Goal: Consume media (video, audio): Consume media (video, audio)

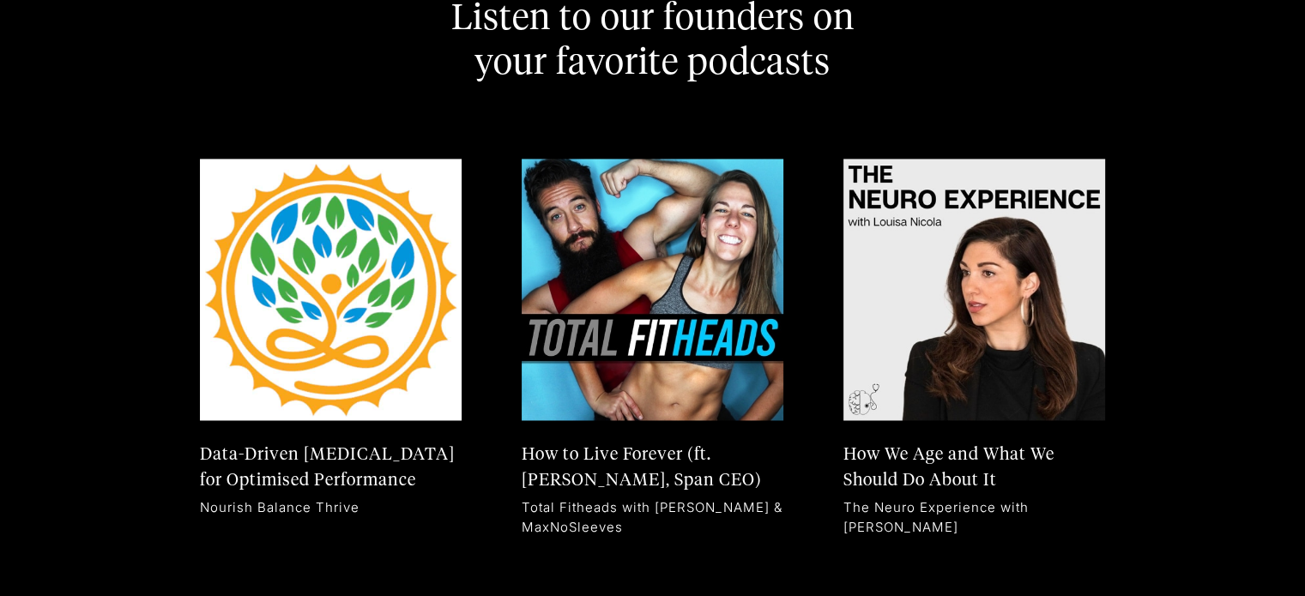
scroll to position [9053, 0]
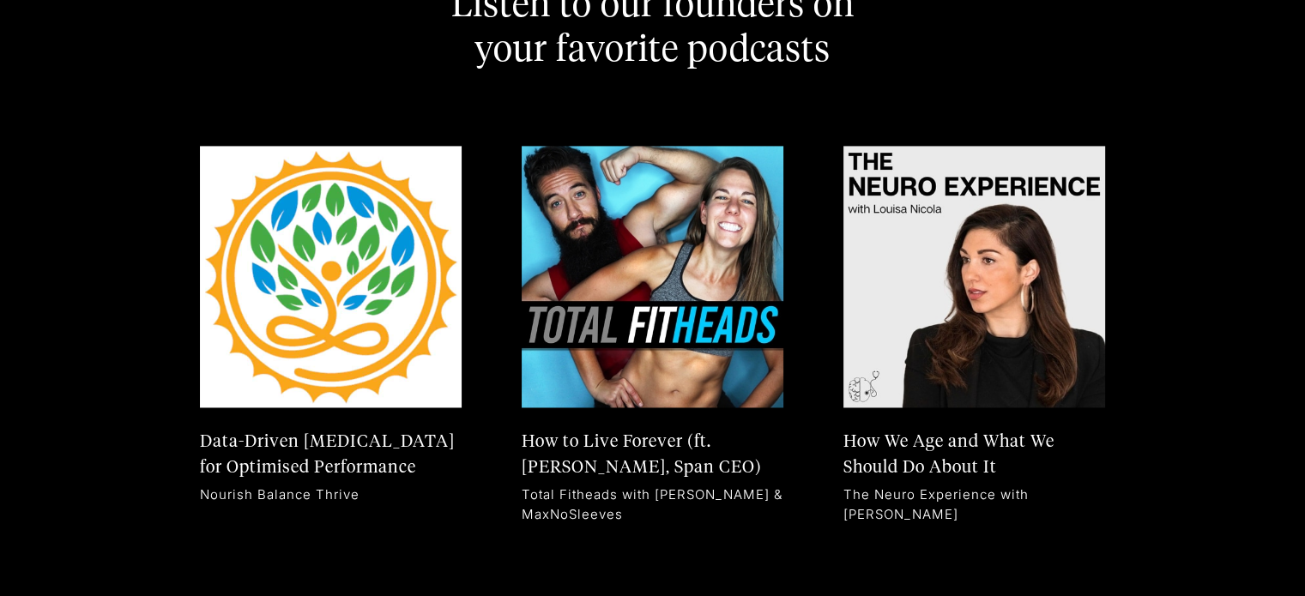
click at [969, 325] on img at bounding box center [974, 277] width 262 height 262
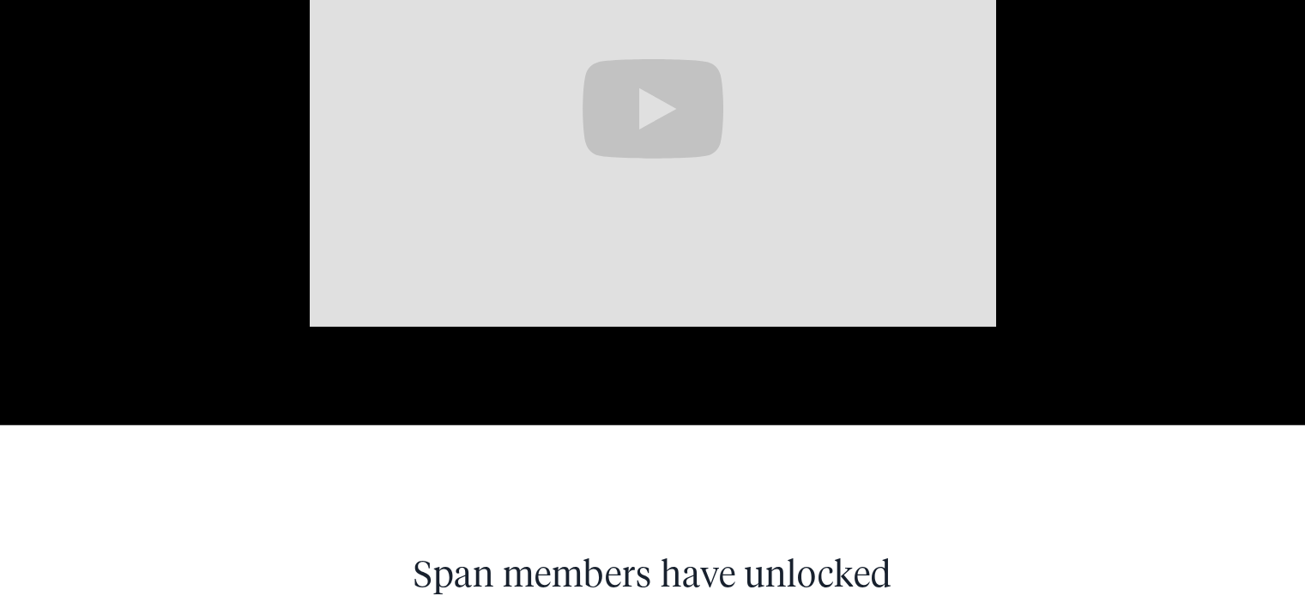
scroll to position [0, 0]
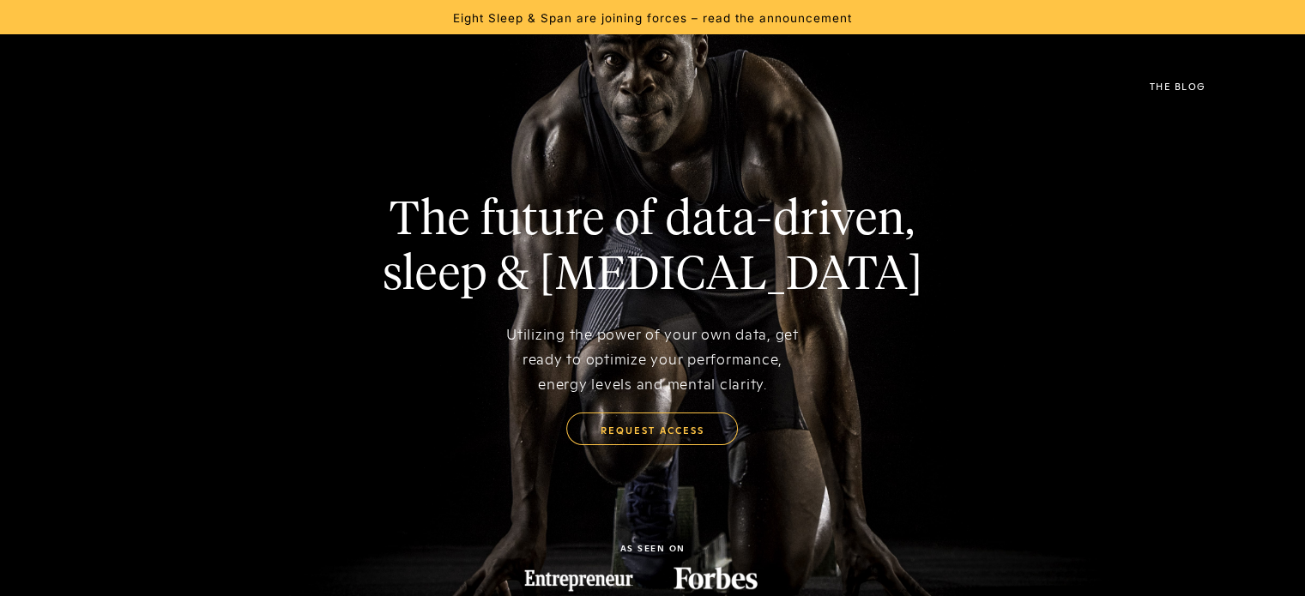
click at [74, 91] on img at bounding box center [74, 86] width 0 height 42
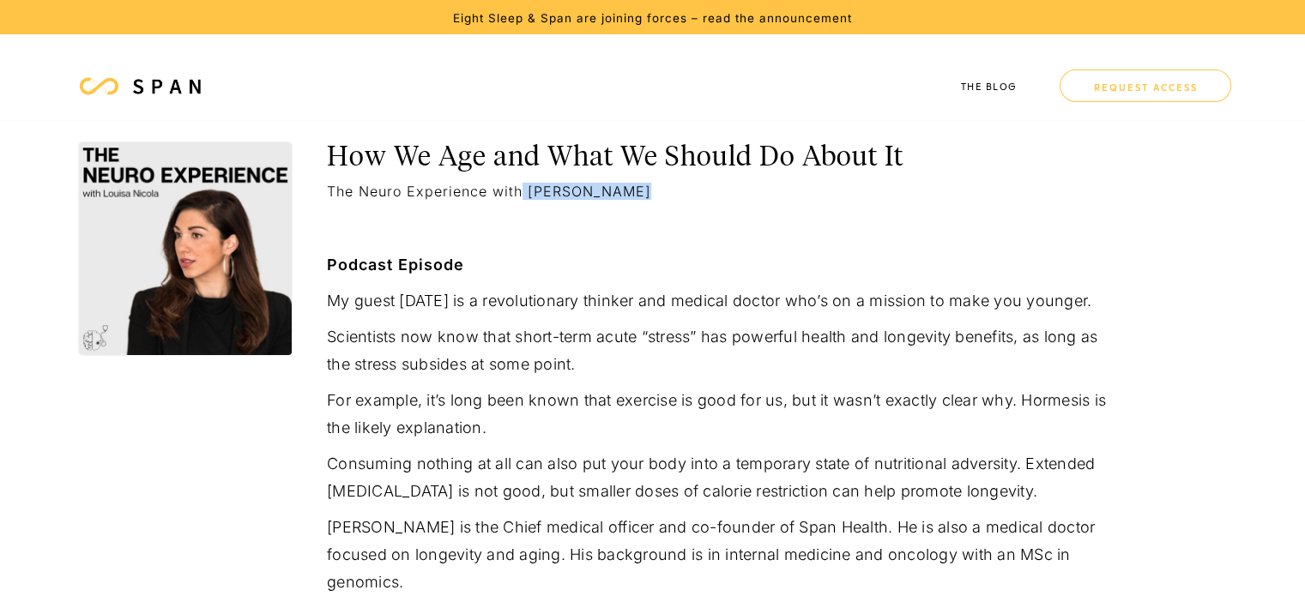
drag, startPoint x: 631, startPoint y: 194, endPoint x: 514, endPoint y: 188, distance: 116.9
click at [514, 188] on div "The Neuro Experience with [PERSON_NAME]" at bounding box center [718, 191] width 783 height 17
copy div "Louisa Nicola"
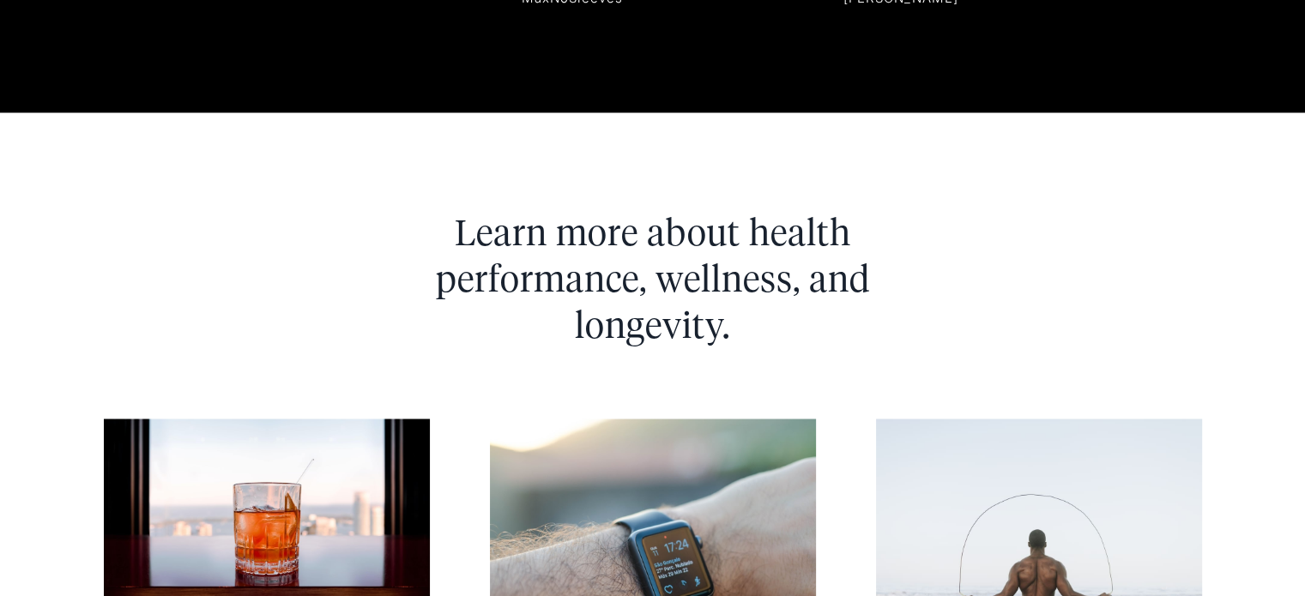
scroll to position [10205, 0]
